Goal: Information Seeking & Learning: Learn about a topic

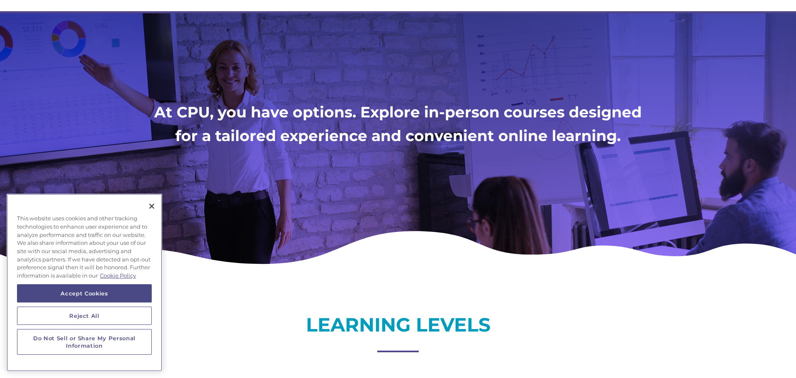
scroll to position [133, 0]
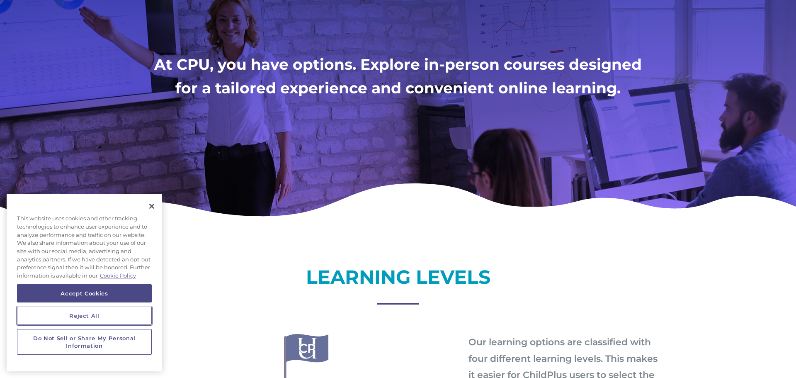
click at [104, 320] on button "Reject All" at bounding box center [84, 315] width 135 height 18
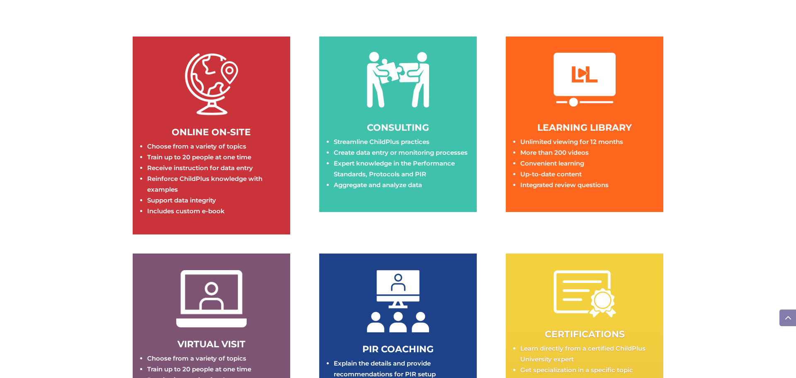
scroll to position [1194, 0]
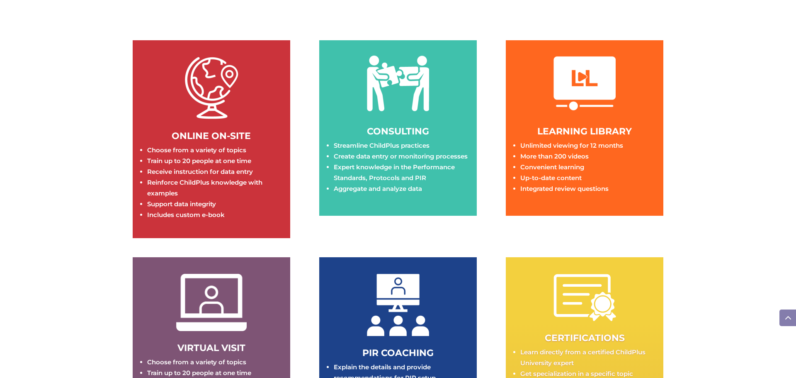
drag, startPoint x: 202, startPoint y: 185, endPoint x: 206, endPoint y: 183, distance: 4.5
click at [203, 184] on li "Reinforce ChildPlus knowledge with examples" at bounding box center [214, 188] width 135 height 22
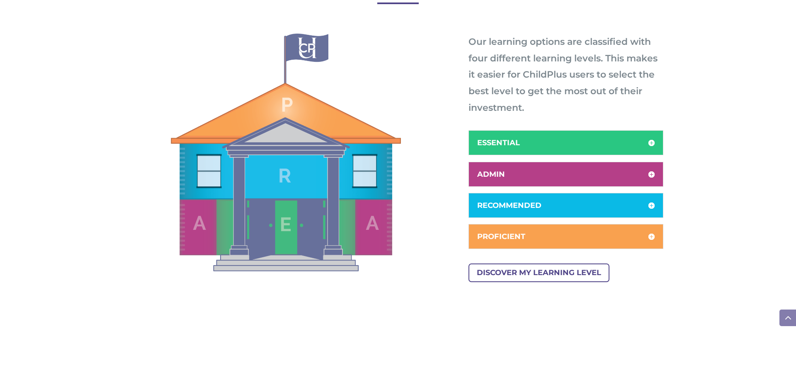
scroll to position [431, 0]
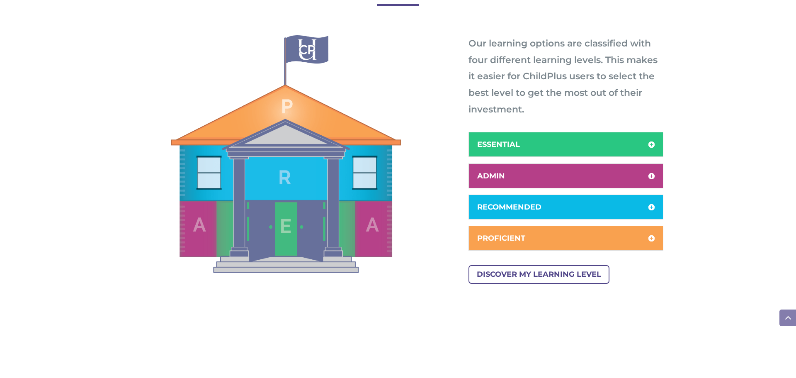
click at [658, 147] on div "ESSENTIAL Create your foundation of ChildPlus knowledge" at bounding box center [565, 144] width 195 height 25
click at [651, 143] on h5 "ESSENTIAL" at bounding box center [565, 144] width 177 height 7
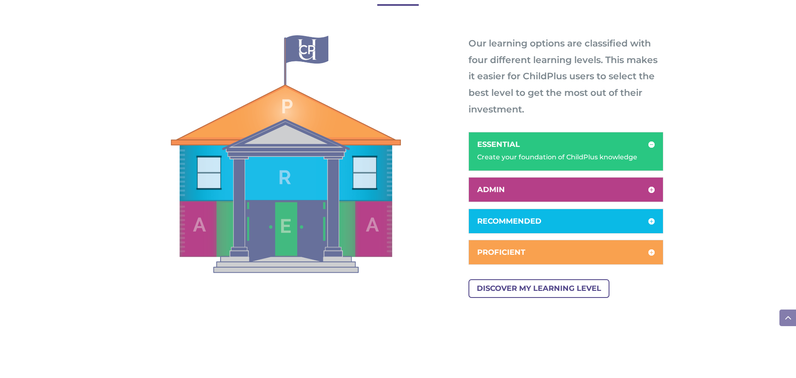
click at [650, 186] on h5 "ADMIN" at bounding box center [565, 189] width 177 height 7
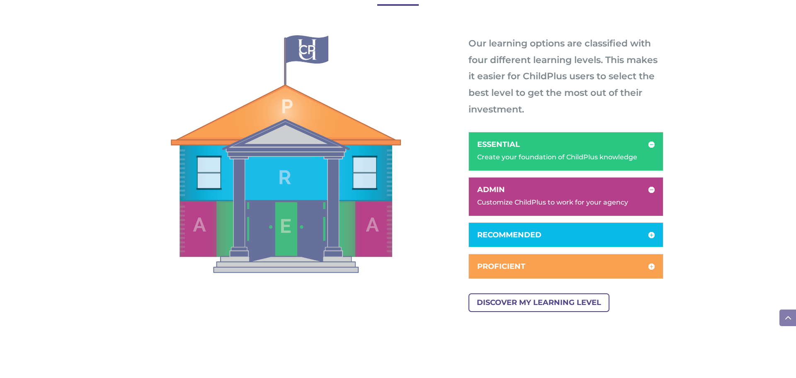
click at [652, 236] on h5 "RECOMMENDED" at bounding box center [565, 234] width 177 height 7
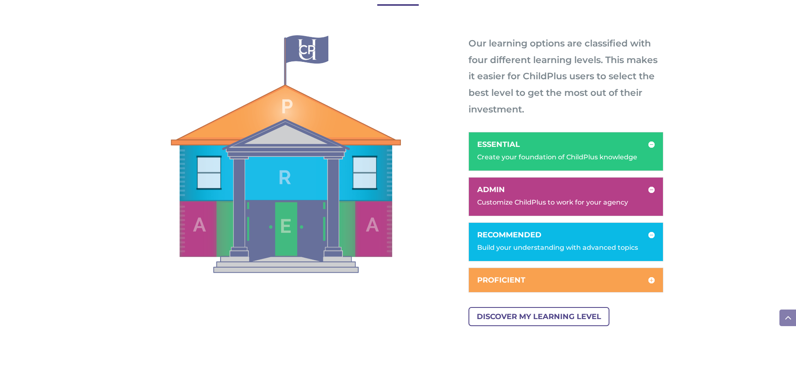
click at [651, 280] on h5 "PROFICIENT" at bounding box center [565, 279] width 177 height 7
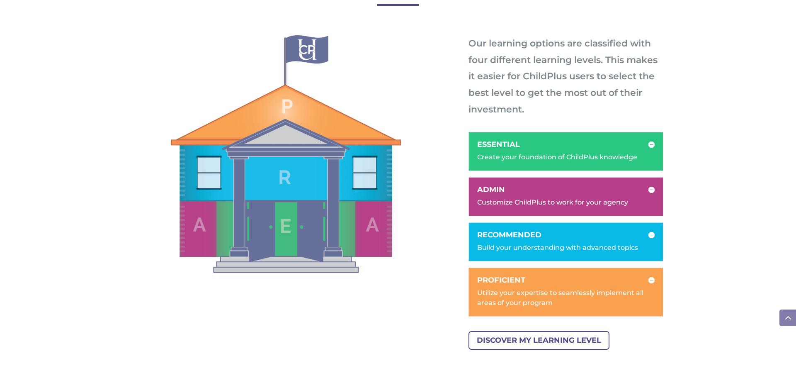
drag, startPoint x: 298, startPoint y: 208, endPoint x: 294, endPoint y: 209, distance: 4.9
click at [297, 208] on img at bounding box center [286, 153] width 230 height 237
click at [291, 235] on img at bounding box center [286, 153] width 230 height 237
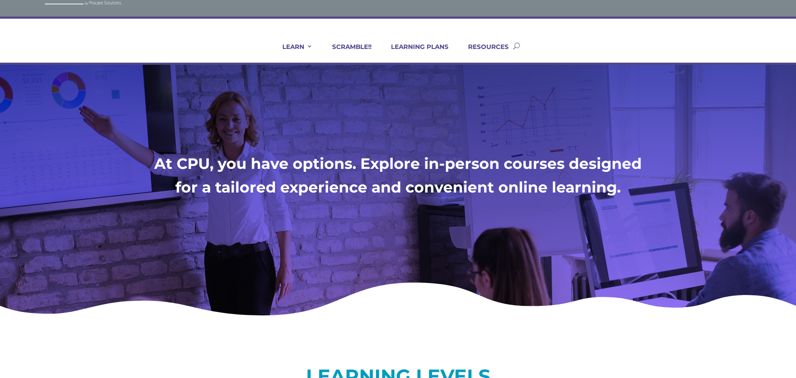
scroll to position [0, 0]
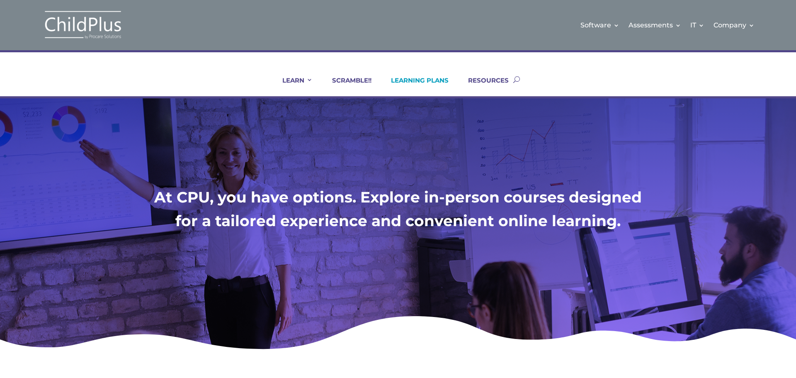
click at [442, 79] on link "LEARNING PLANS" at bounding box center [415, 86] width 68 height 20
